Goal: Task Accomplishment & Management: Complete application form

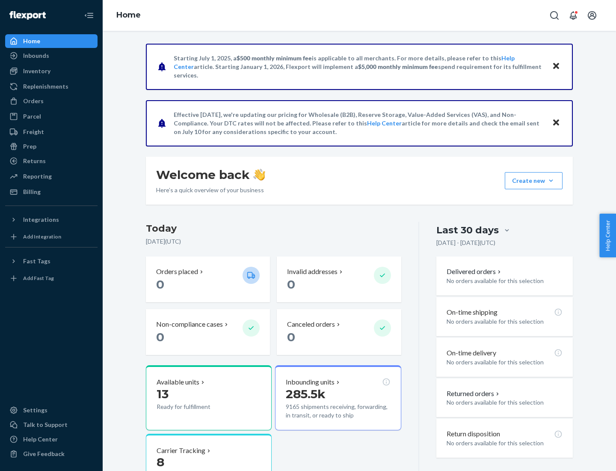
click at [33, 101] on div "Orders" at bounding box center [33, 101] width 21 height 9
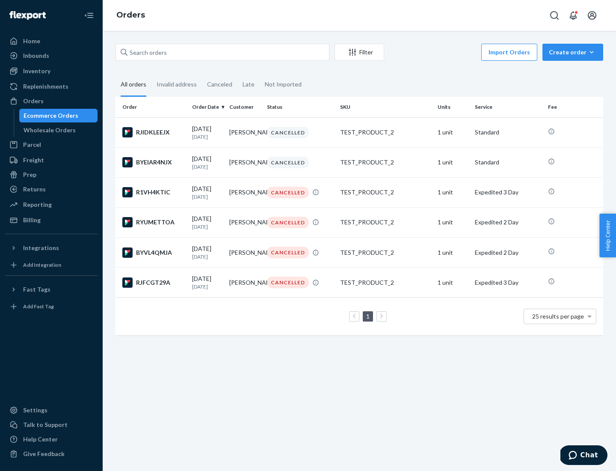
click at [47, 130] on div "Wholesale Orders" at bounding box center [50, 130] width 52 height 9
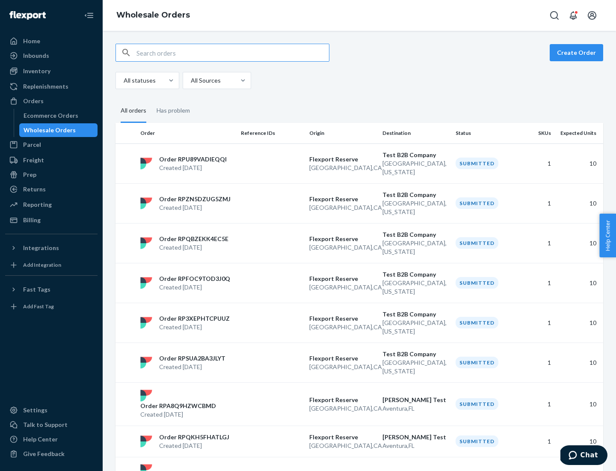
click at [578, 53] on button "Create Order" at bounding box center [576, 52] width 53 height 17
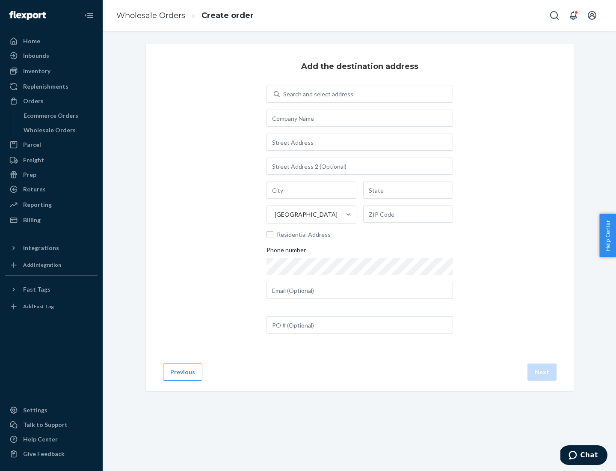
click at [317, 94] on div "Search and select address" at bounding box center [318, 94] width 70 height 9
click at [284, 94] on input "Search and select address" at bounding box center [283, 94] width 1 height 9
type input "[PERSON_NAME] Test"
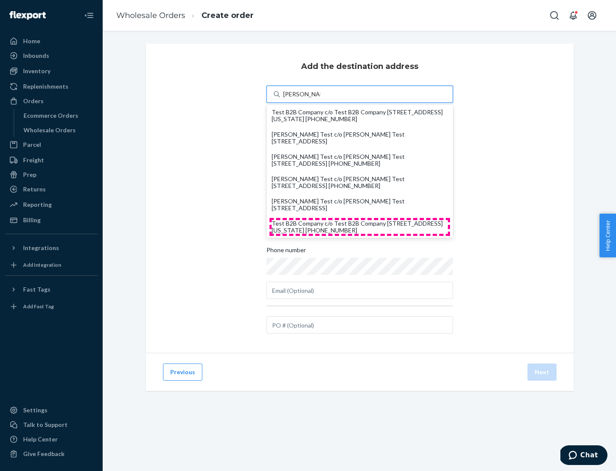
click at [360, 227] on div "Test B2B Company c/o Test B2B Company [STREET_ADDRESS][US_STATE] [PHONE_NUMBER]" at bounding box center [360, 227] width 176 height 14
click at [320, 98] on input "[PERSON_NAME] Test" at bounding box center [301, 94] width 37 height 9
type input "Test B2B Company"
type input "[GEOGRAPHIC_DATA]"
type input "[US_STATE]"
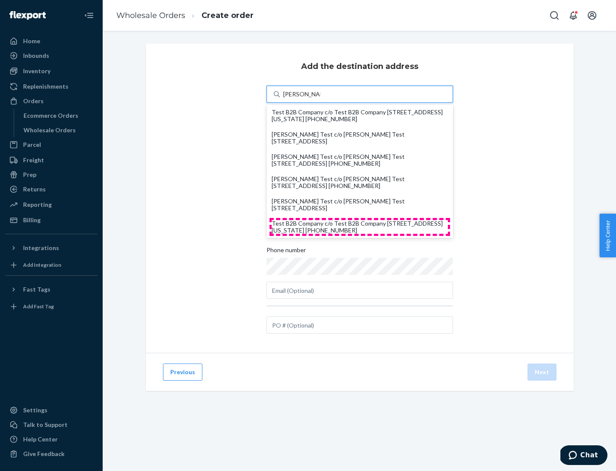
type input "29405"
type input "[STREET_ADDRESS]"
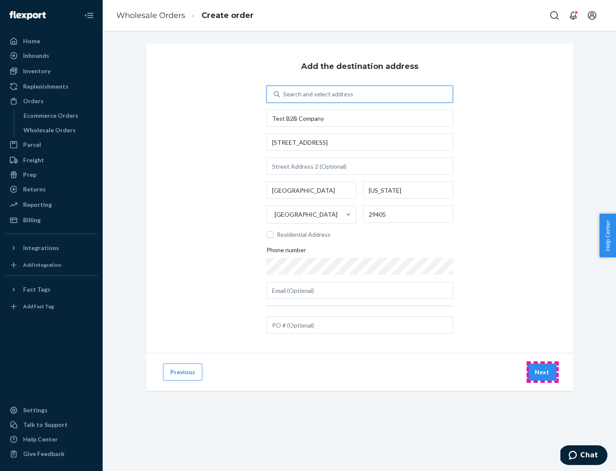
click at [543, 372] on button "Next" at bounding box center [542, 371] width 29 height 17
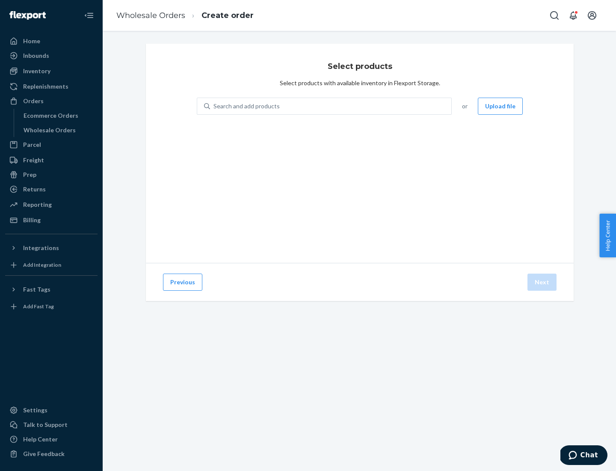
click at [331, 106] on div "Search and add products" at bounding box center [330, 105] width 241 height 15
click at [214, 106] on input "Search and add products" at bounding box center [214, 106] width 1 height 9
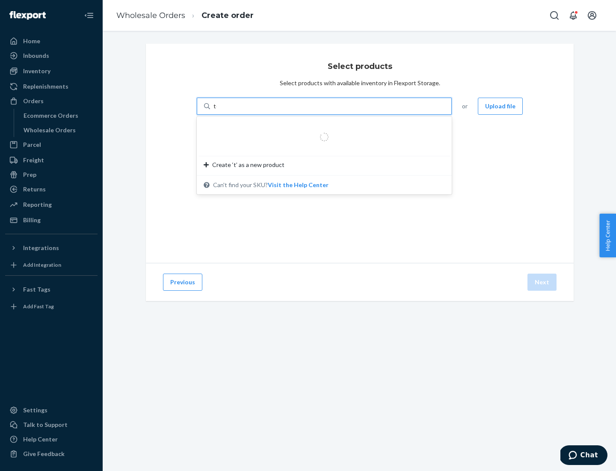
type input "test"
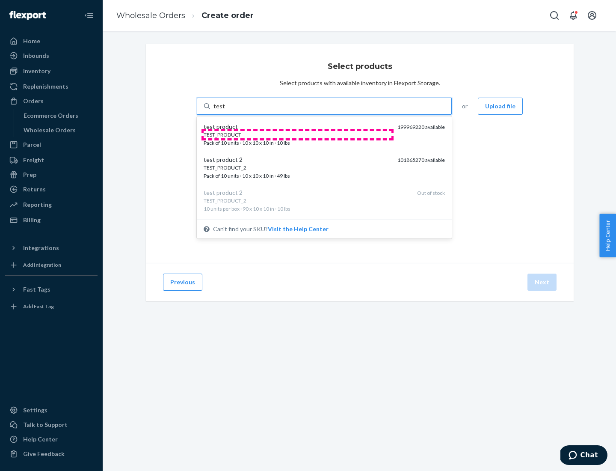
click at [297, 134] on div "TEST_PRODUCT" at bounding box center [297, 134] width 187 height 7
click at [225, 110] on input "test" at bounding box center [219, 106] width 11 height 9
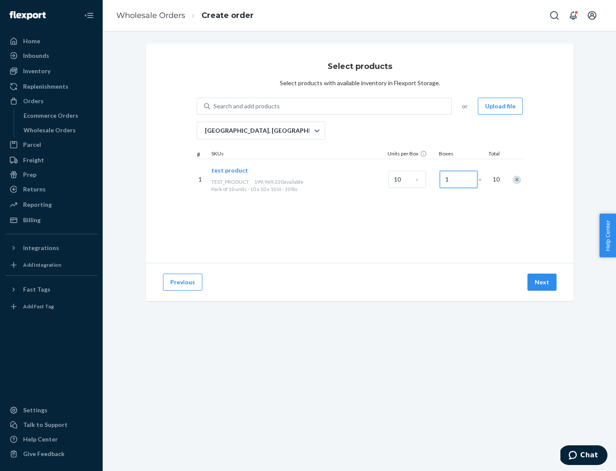
type input "1"
click at [543, 282] on button "Next" at bounding box center [542, 281] width 29 height 17
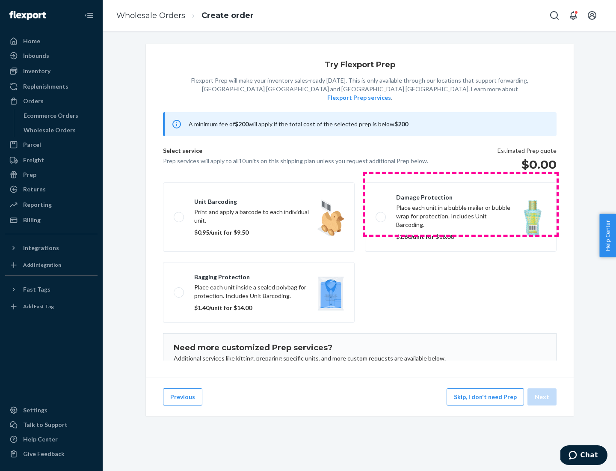
click at [461, 204] on label "Damage protection Place each unit in a bubble mailer or bubble wrap for protect…" at bounding box center [461, 216] width 192 height 69
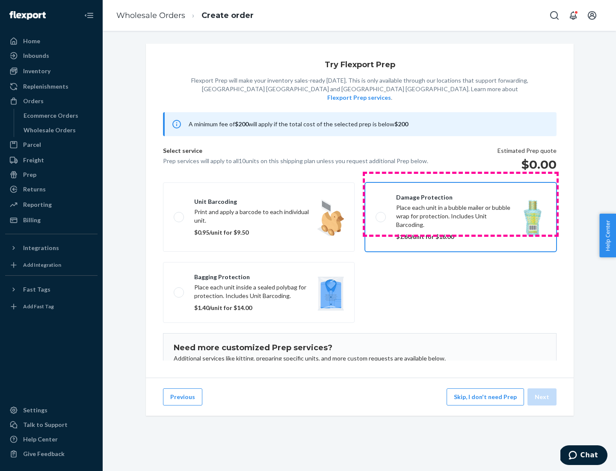
click at [381, 214] on input "Damage protection Place each unit in a bubble mailer or bubble wrap for protect…" at bounding box center [379, 217] width 6 height 6
checkbox input "true"
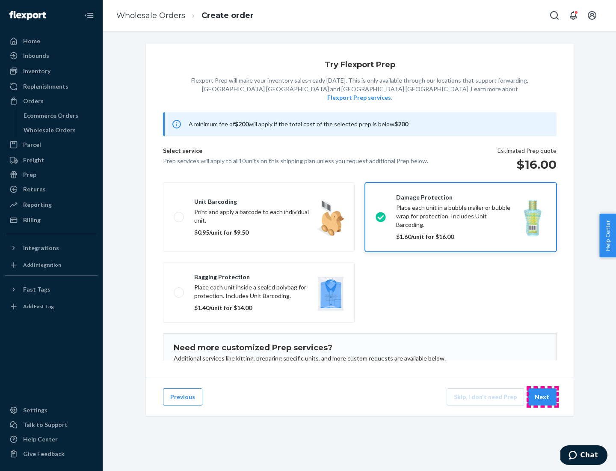
click at [543, 397] on button "Next" at bounding box center [542, 396] width 29 height 17
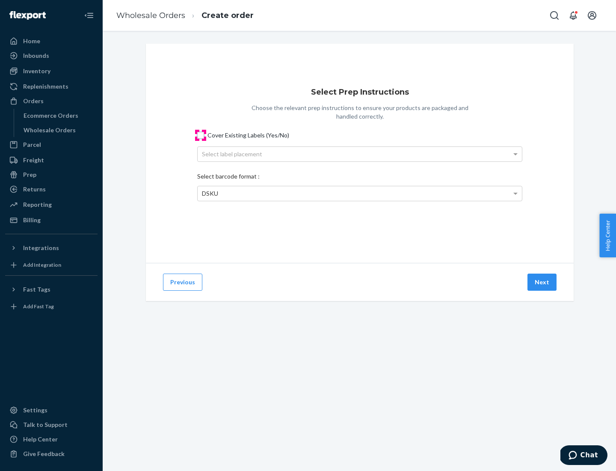
click at [201, 135] on input "Cover Existing Labels (Yes/No)" at bounding box center [200, 135] width 7 height 7
checkbox input "true"
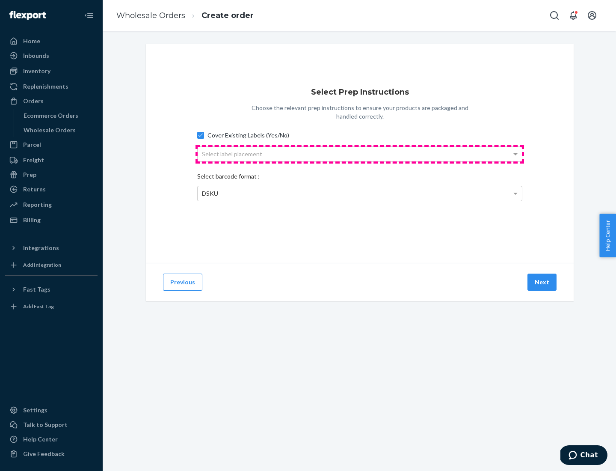
click at [360, 154] on div "Select label placement" at bounding box center [360, 154] width 324 height 15
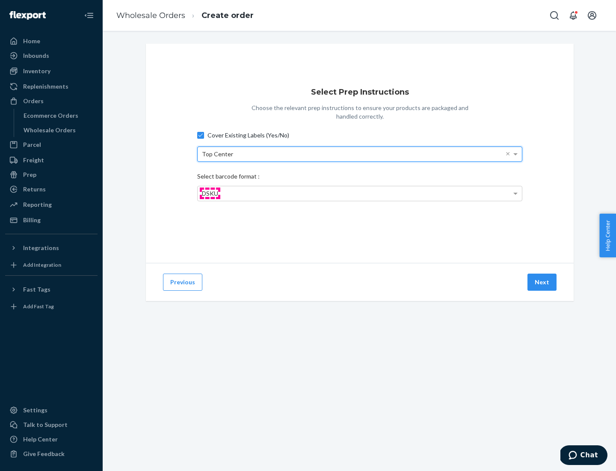
click at [210, 193] on span "DSKU" at bounding box center [210, 193] width 16 height 7
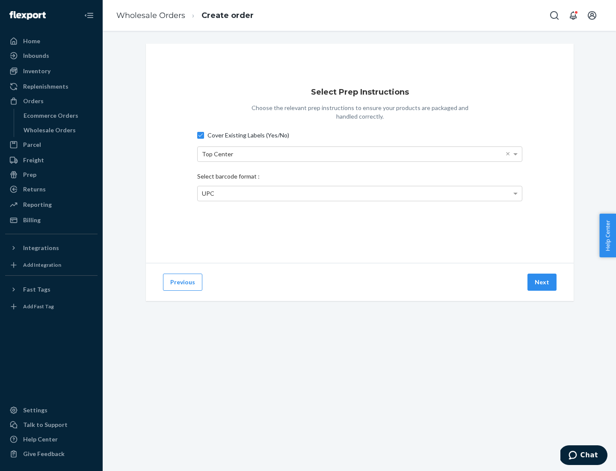
click at [543, 282] on button "Next" at bounding box center [542, 281] width 29 height 17
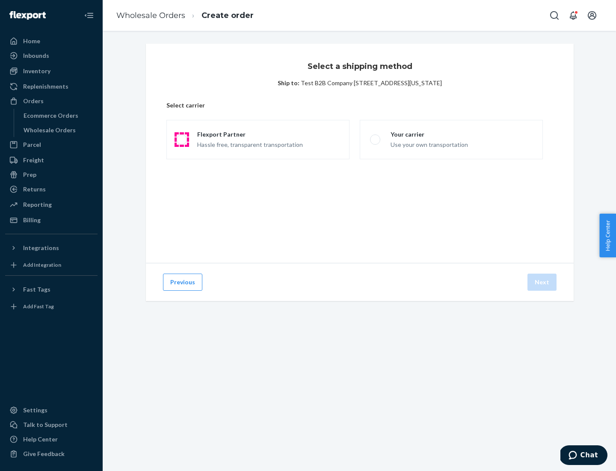
click at [181, 139] on span at bounding box center [182, 139] width 10 height 10
click at [181, 139] on input "Flexport Partner Hassle free, transparent transportation" at bounding box center [180, 140] width 6 height 6
radio input "true"
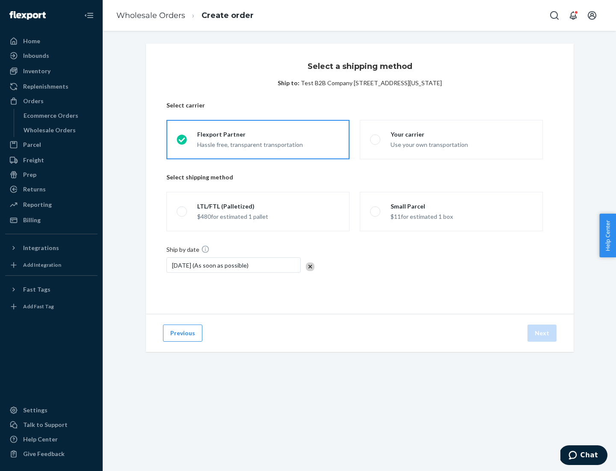
click at [181, 211] on span at bounding box center [182, 211] width 10 height 10
click at [181, 211] on input "LTL/FTL (Palletized) $480 for estimated 1 pallet" at bounding box center [180, 212] width 6 height 6
radio input "true"
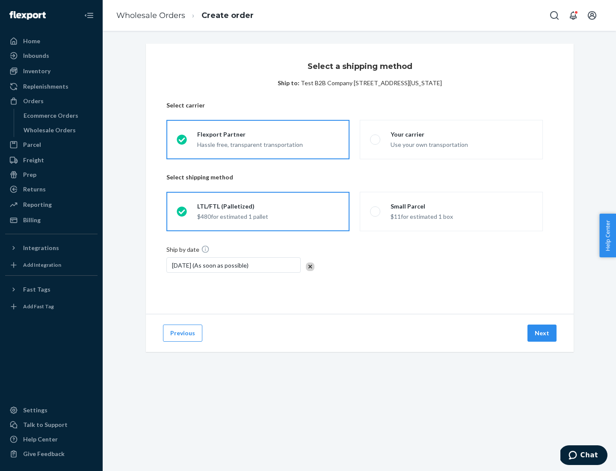
click at [543, 333] on button "Next" at bounding box center [542, 332] width 29 height 17
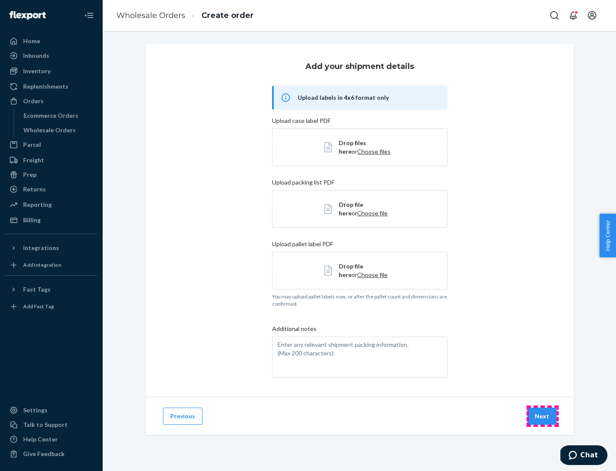
click at [543, 416] on button "Next" at bounding box center [542, 415] width 29 height 17
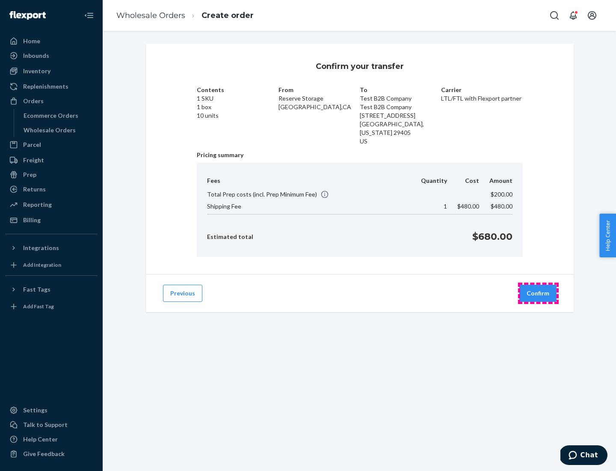
click at [538, 293] on button "Confirm" at bounding box center [537, 293] width 37 height 17
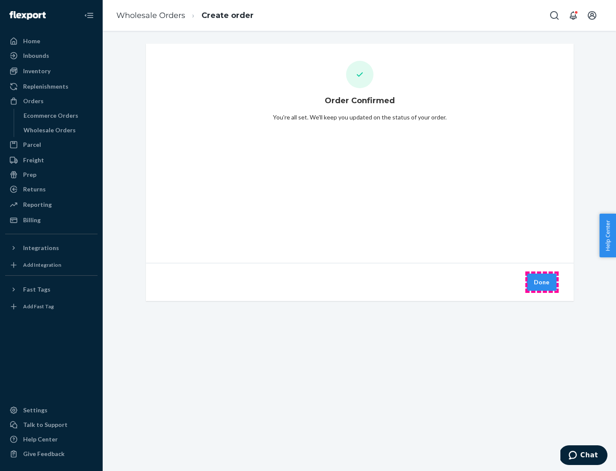
click at [542, 282] on button "Done" at bounding box center [542, 281] width 30 height 17
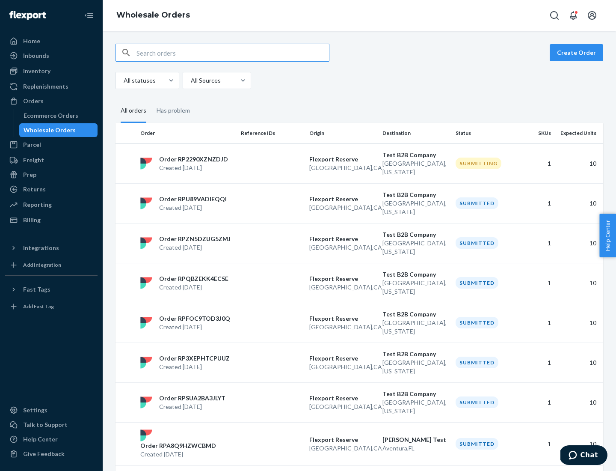
click at [51, 101] on div "Orders" at bounding box center [51, 101] width 91 height 12
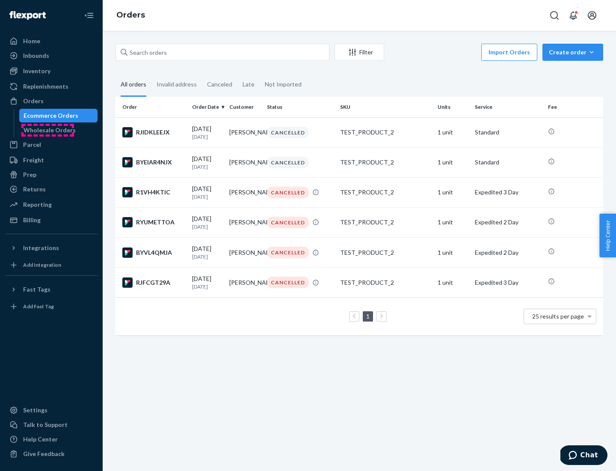
click at [47, 130] on div "Wholesale Orders" at bounding box center [50, 130] width 52 height 9
